Goal: Task Accomplishment & Management: Manage account settings

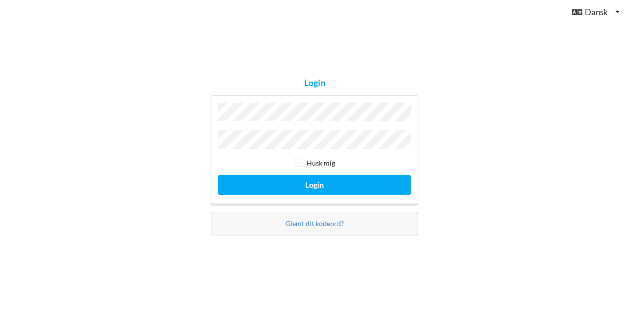
click at [318, 226] on div "Glemt dit kodeord?" at bounding box center [314, 224] width 207 height 24
click at [321, 220] on link "Glemt dit kodeord?" at bounding box center [315, 223] width 59 height 8
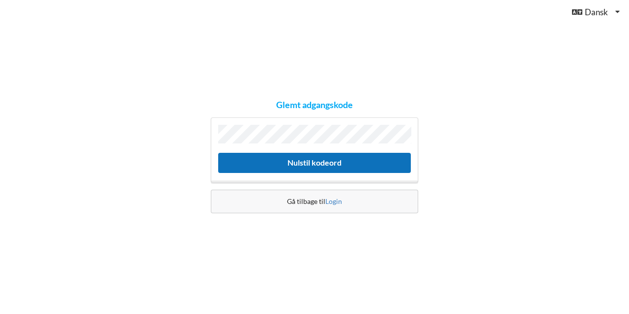
click at [265, 161] on button "Nulstil kodeord" at bounding box center [314, 163] width 193 height 20
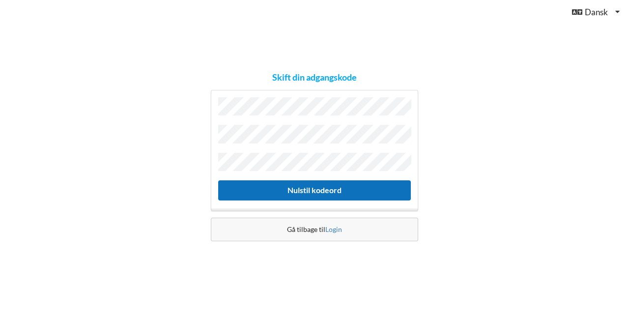
click at [285, 181] on button "Nulstil kodeord" at bounding box center [314, 190] width 193 height 20
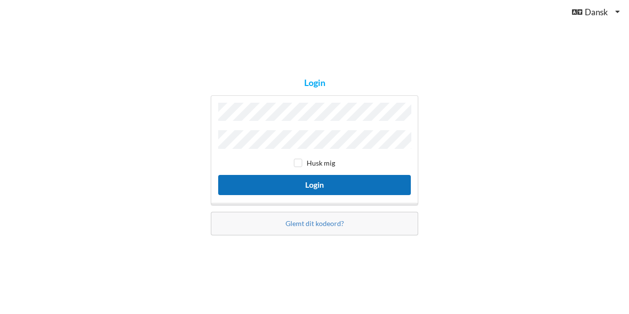
click at [313, 187] on button "Login" at bounding box center [314, 185] width 193 height 20
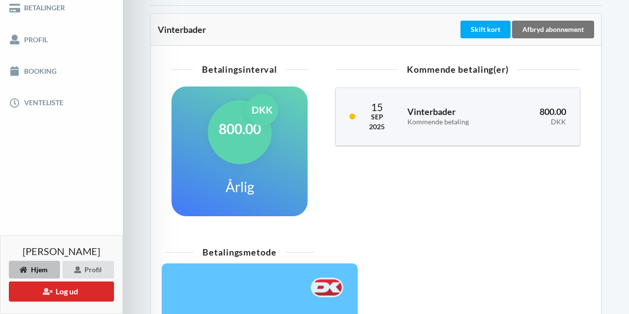
scroll to position [196, 0]
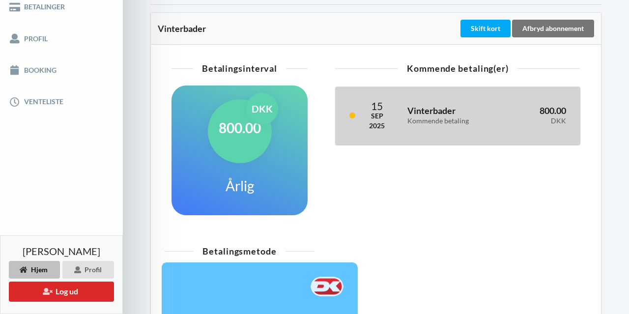
click at [422, 115] on div "Vinterbader Kommende betaling" at bounding box center [453, 116] width 104 height 32
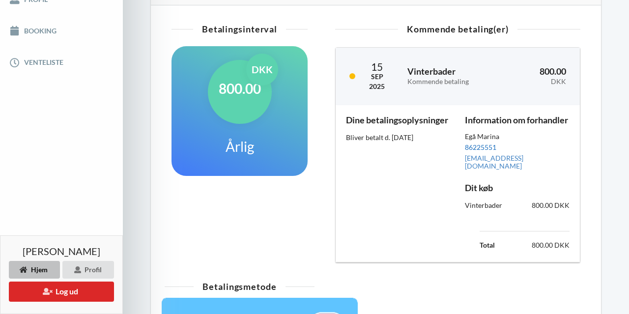
scroll to position [236, 0]
click at [486, 170] on link "sekretariat@egaa-marina.dk" at bounding box center [494, 161] width 59 height 16
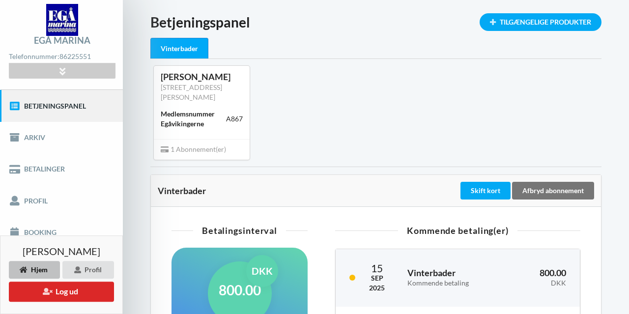
scroll to position [33, 0]
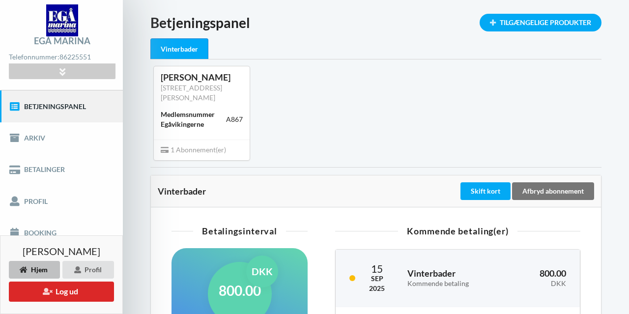
click at [233, 124] on div "A867" at bounding box center [234, 120] width 17 height 10
copy div "A867"
